Goal: Task Accomplishment & Management: Manage account settings

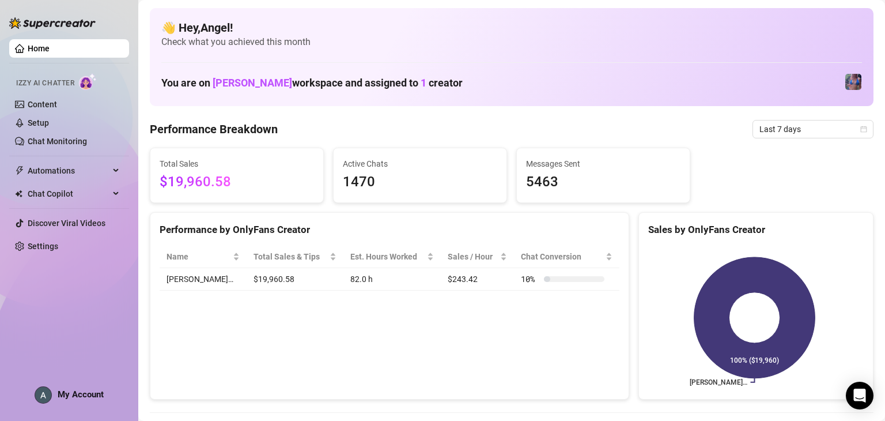
click at [88, 397] on span "My Account" at bounding box center [81, 394] width 46 height 10
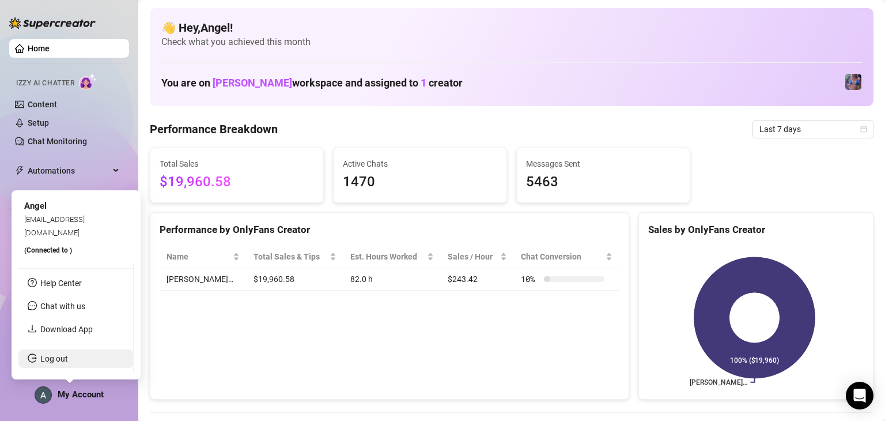
click at [68, 362] on link "Log out" at bounding box center [54, 358] width 28 height 9
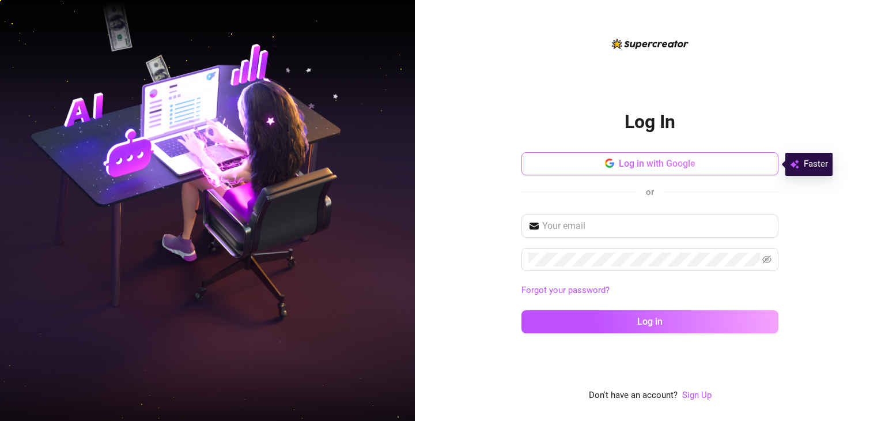
click at [659, 171] on button "Log in with Google" at bounding box center [649, 163] width 257 height 23
